Goal: Information Seeking & Learning: Find specific page/section

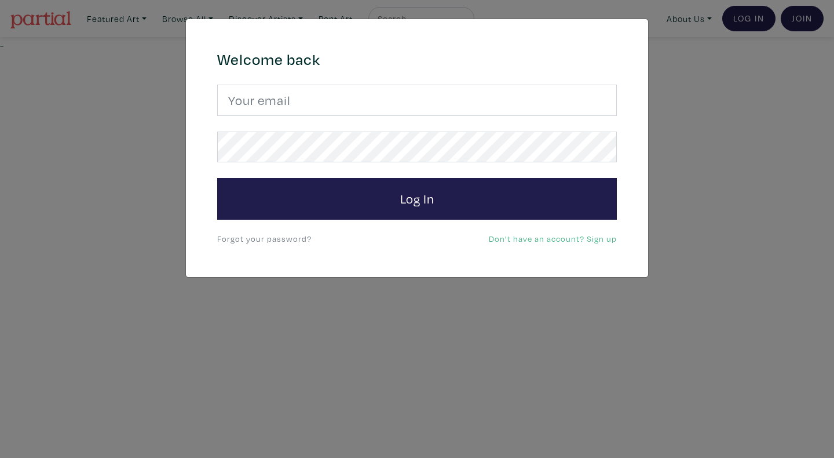
click at [57, 54] on div "× 664c6a6d6e3476504e6b79362f4172494552756f694733386b666278545363695a485979654c4…" at bounding box center [417, 229] width 834 height 458
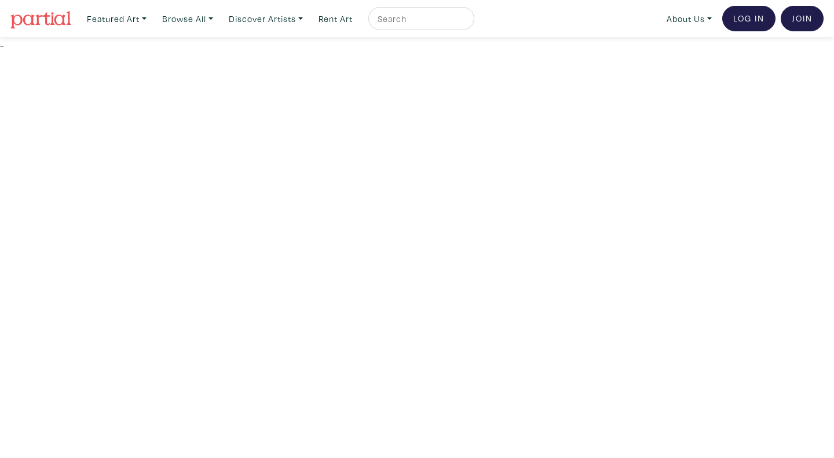
click at [418, 19] on input "text" at bounding box center [420, 19] width 87 height 14
type input "[PERSON_NAME]"
click at [466, 22] on button "submit" at bounding box center [466, 22] width 0 height 0
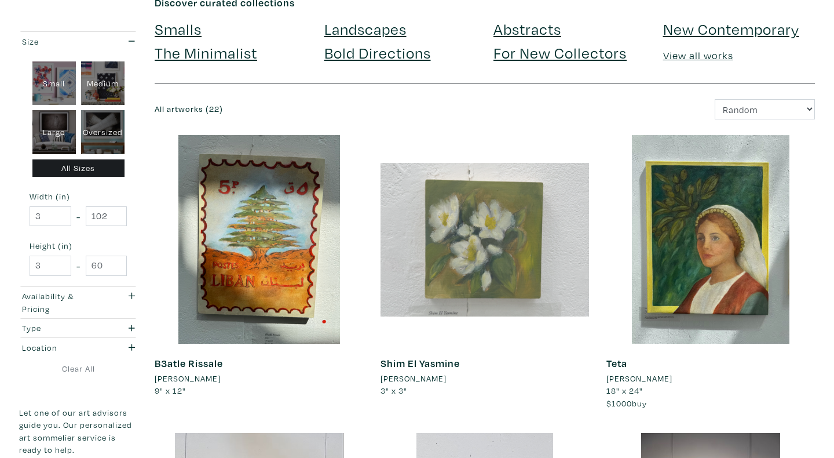
scroll to position [75, 0]
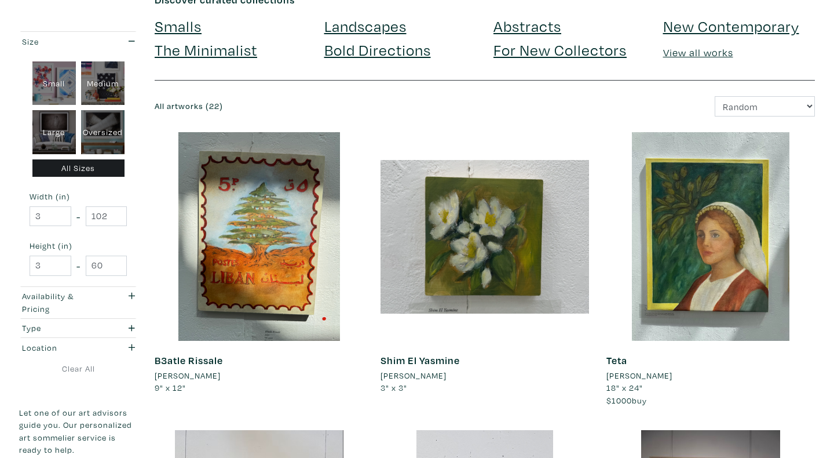
click at [397, 374] on li "Thomas Atallah" at bounding box center [414, 375] width 66 height 13
